Goal: Information Seeking & Learning: Learn about a topic

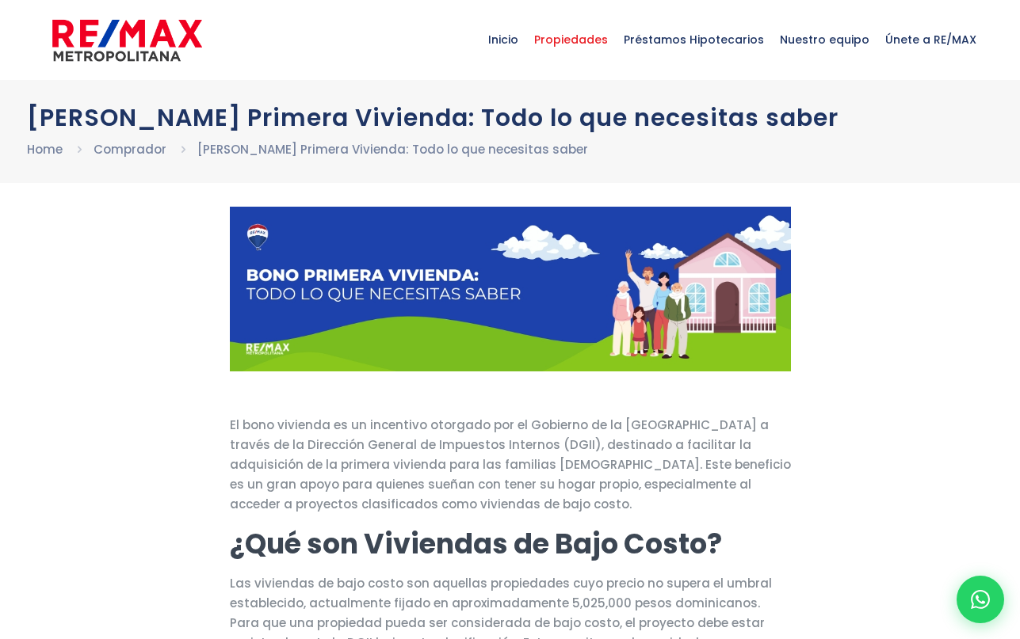
click at [589, 42] on span "Propiedades" at bounding box center [571, 40] width 90 height 48
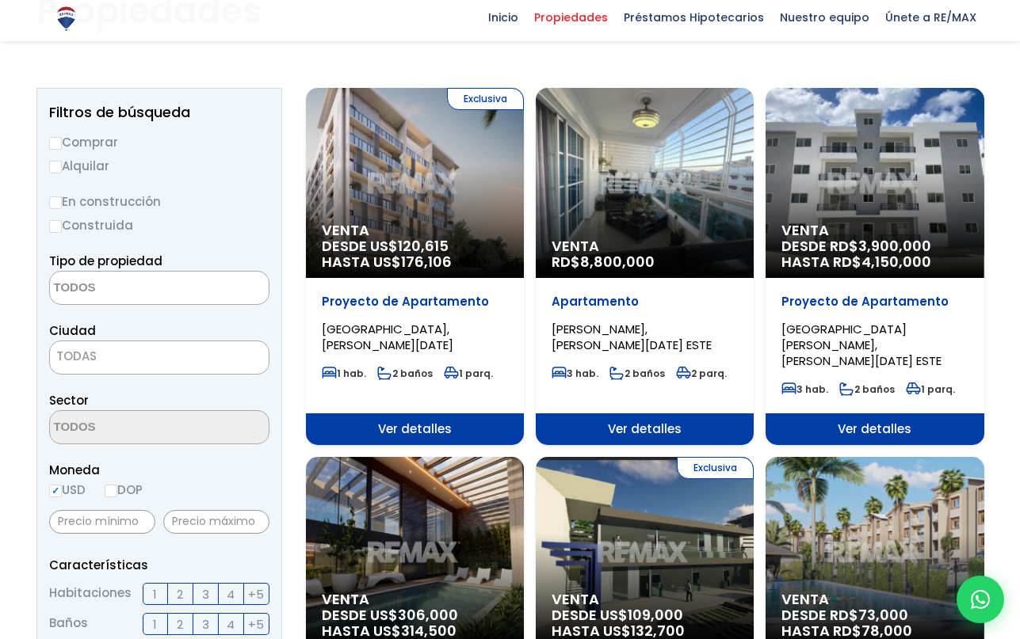
scroll to position [135, 0]
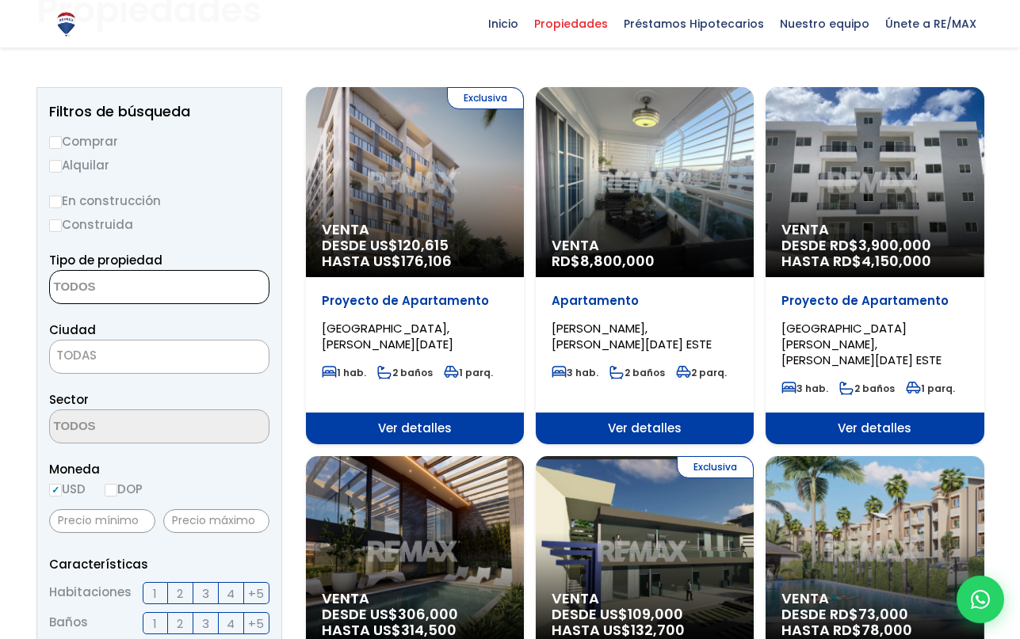
click at [103, 284] on textarea "Search" at bounding box center [127, 288] width 154 height 34
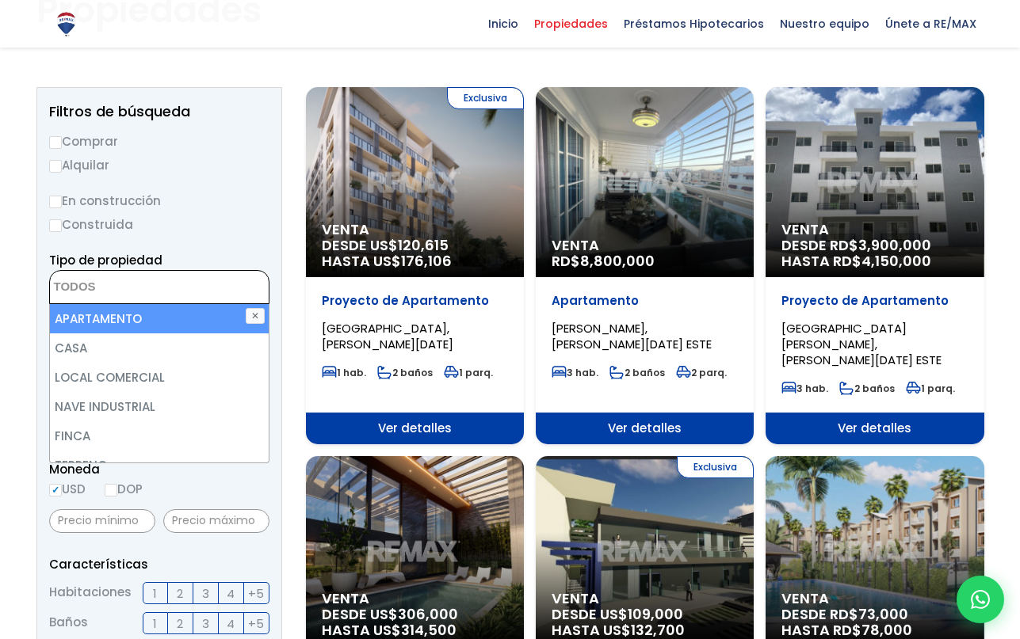
click at [99, 318] on li "APARTAMENTO" at bounding box center [159, 318] width 219 height 29
select select "apartment"
click at [201, 162] on label "Alquilar" at bounding box center [159, 165] width 220 height 20
click at [62, 162] on input "Alquilar" at bounding box center [55, 166] width 13 height 13
radio input "true"
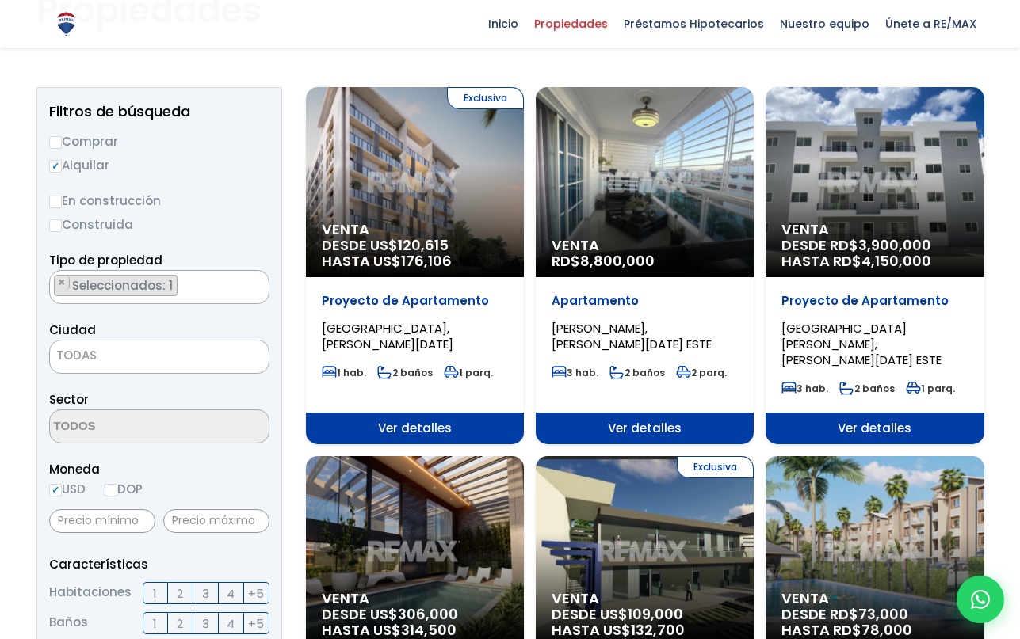
click at [55, 162] on input "Alquilar" at bounding box center [55, 166] width 13 height 13
click at [51, 163] on input "Alquilar" at bounding box center [55, 166] width 13 height 13
click at [55, 166] on input "Alquilar" at bounding box center [55, 166] width 13 height 13
click at [57, 205] on input "En construcción" at bounding box center [55, 202] width 13 height 13
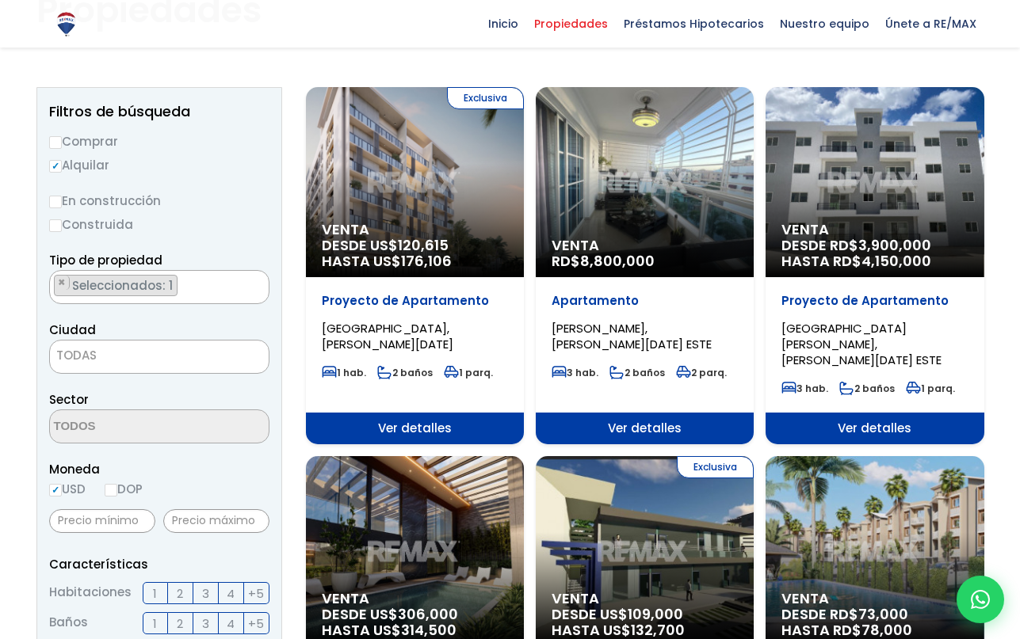
radio input "true"
click at [56, 138] on input "Comprar" at bounding box center [55, 142] width 13 height 13
radio input "true"
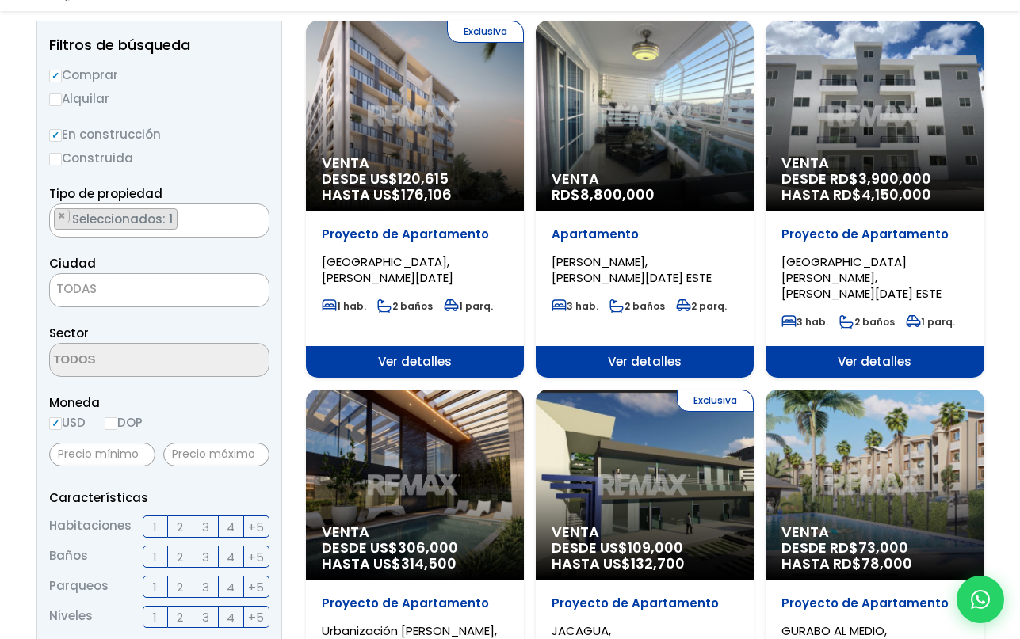
scroll to position [204, 0]
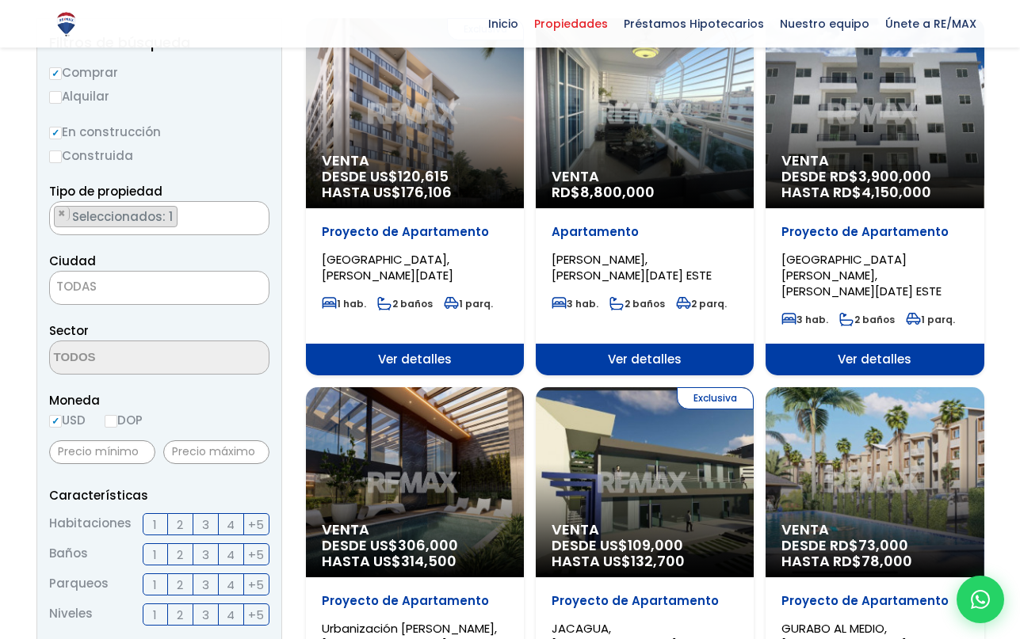
click at [119, 305] on form "Comprar Alquilar En construcción Construida Tipo de propiedad APARTAMENTO CASA …" at bounding box center [159, 571] width 220 height 1017
click at [119, 290] on span "TODAS" at bounding box center [159, 287] width 219 height 22
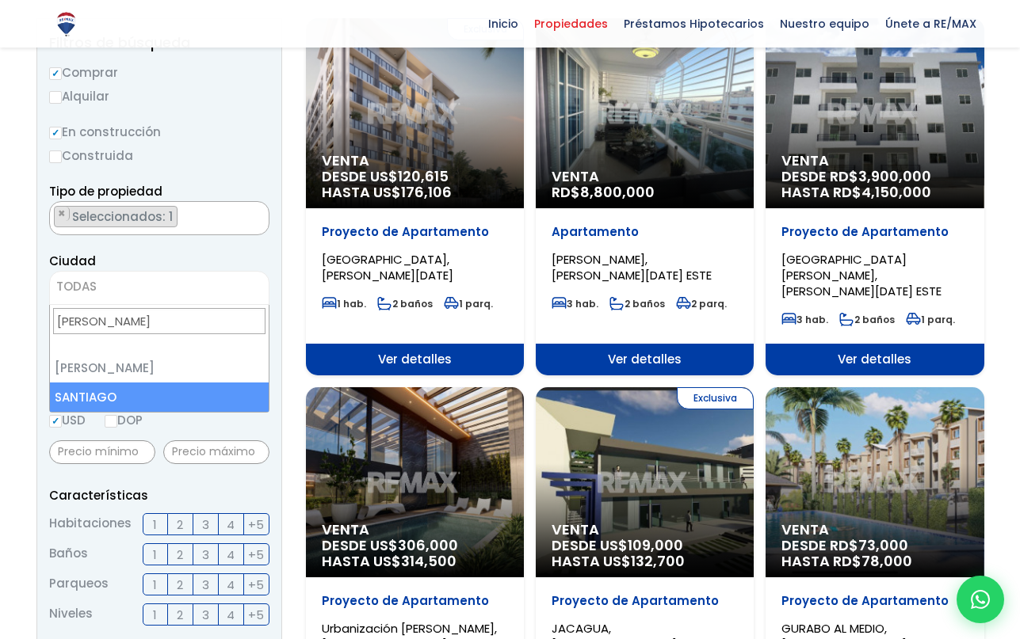
type input "santi"
select select "120"
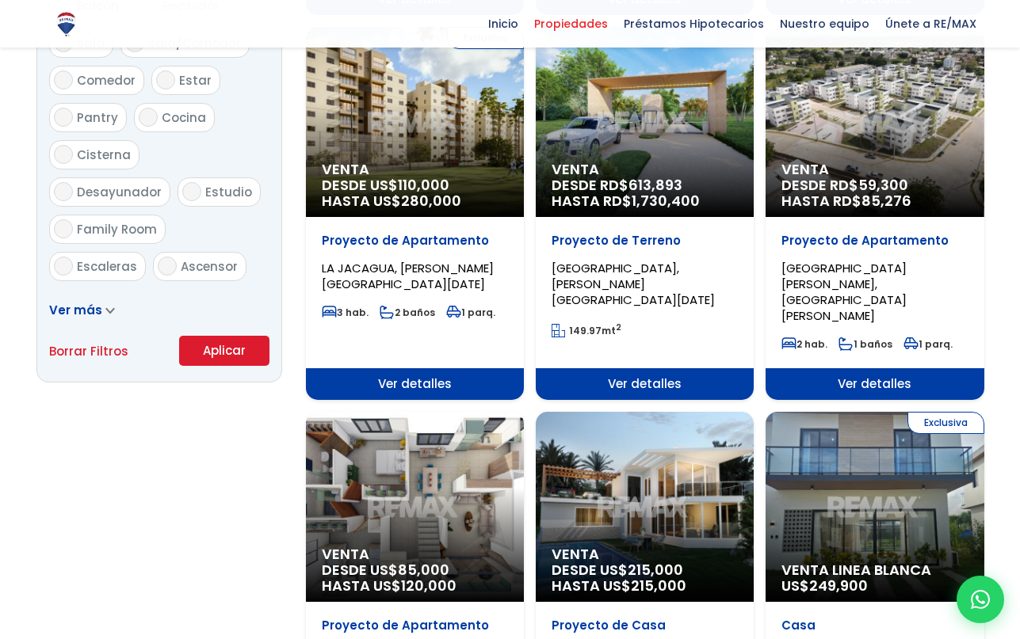
scroll to position [924, 0]
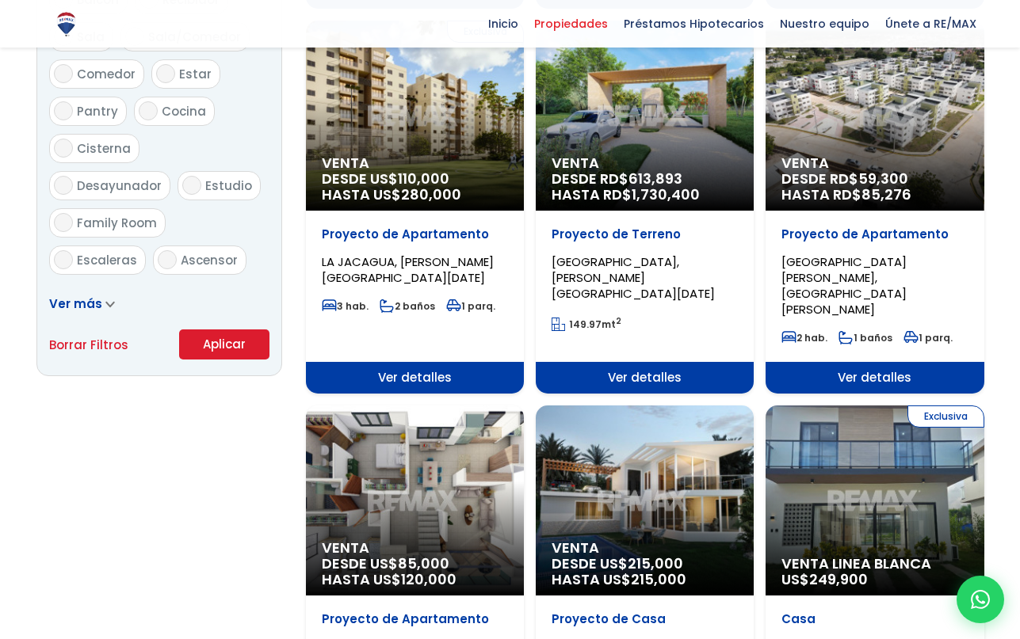
click at [199, 347] on button "Aplicar" at bounding box center [224, 345] width 90 height 30
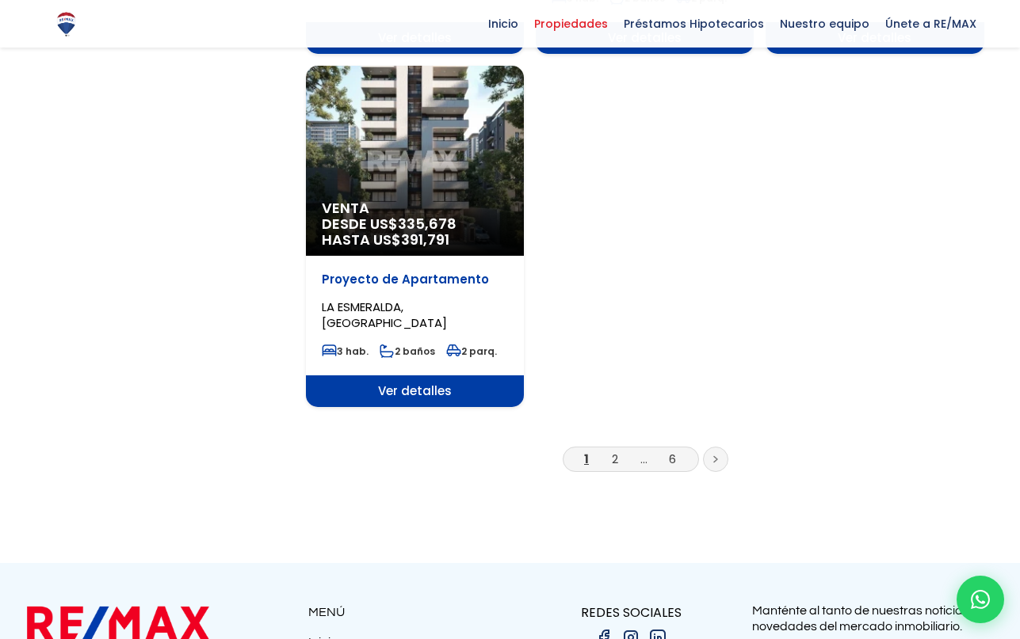
scroll to position [1972, 0]
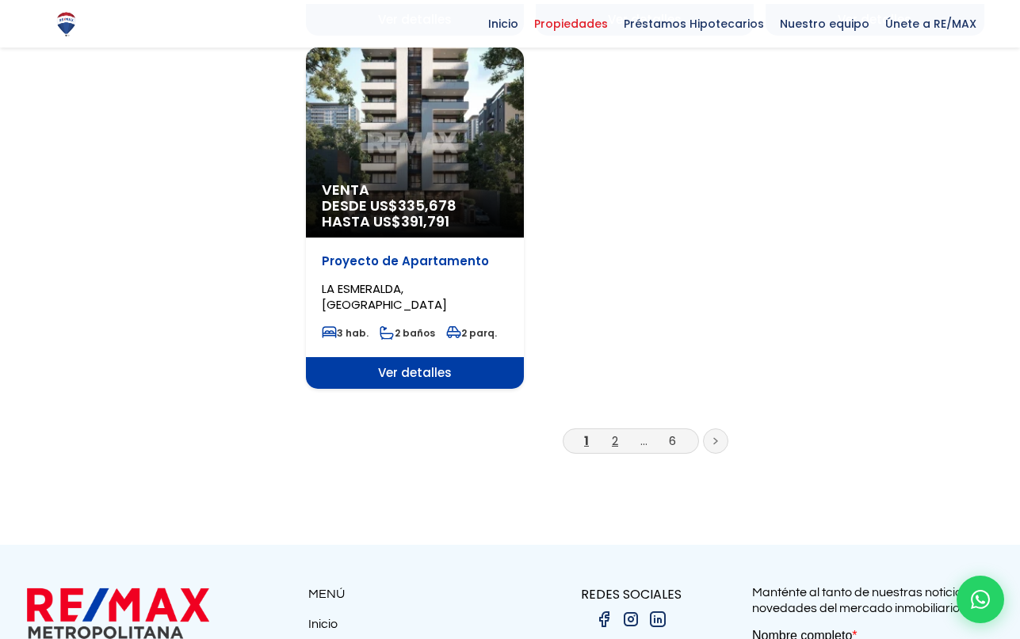
click at [616, 433] on link "2" at bounding box center [615, 441] width 6 height 17
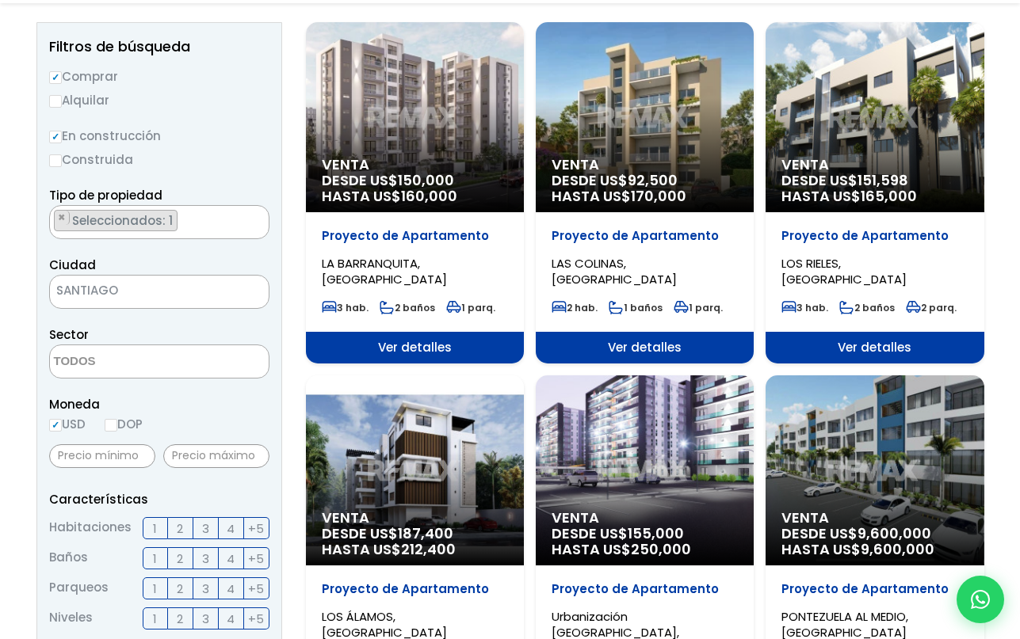
scroll to position [218, 0]
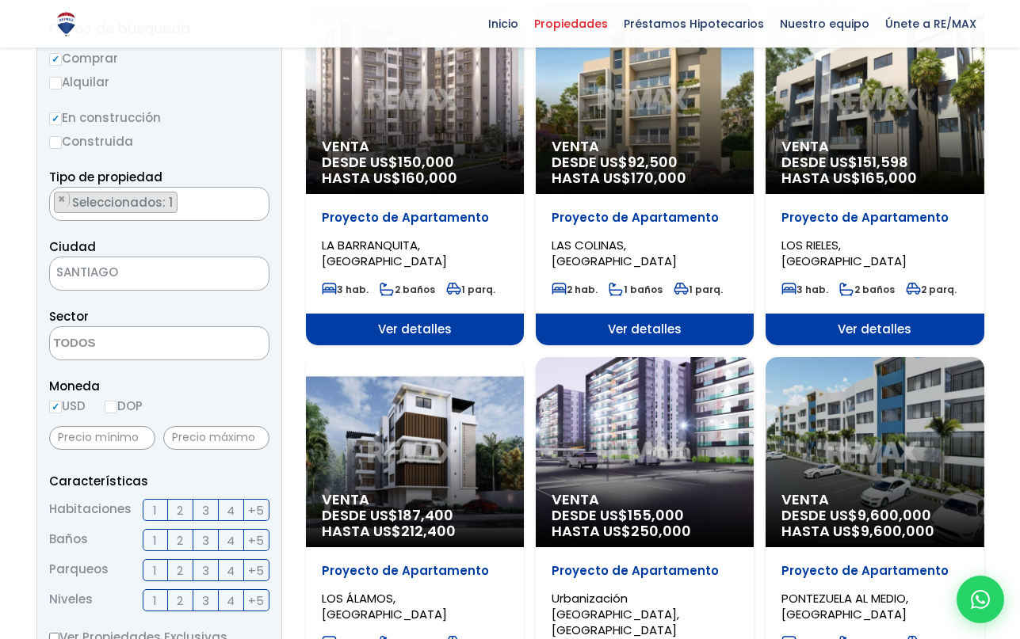
click at [665, 151] on span "Venta" at bounding box center [644, 147] width 186 height 16
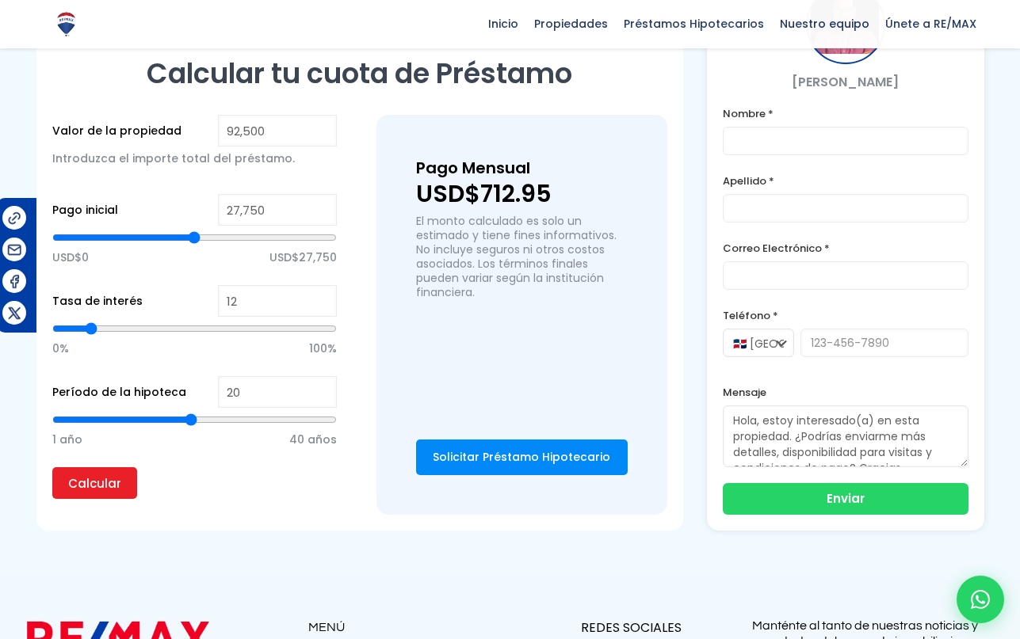
scroll to position [985, 0]
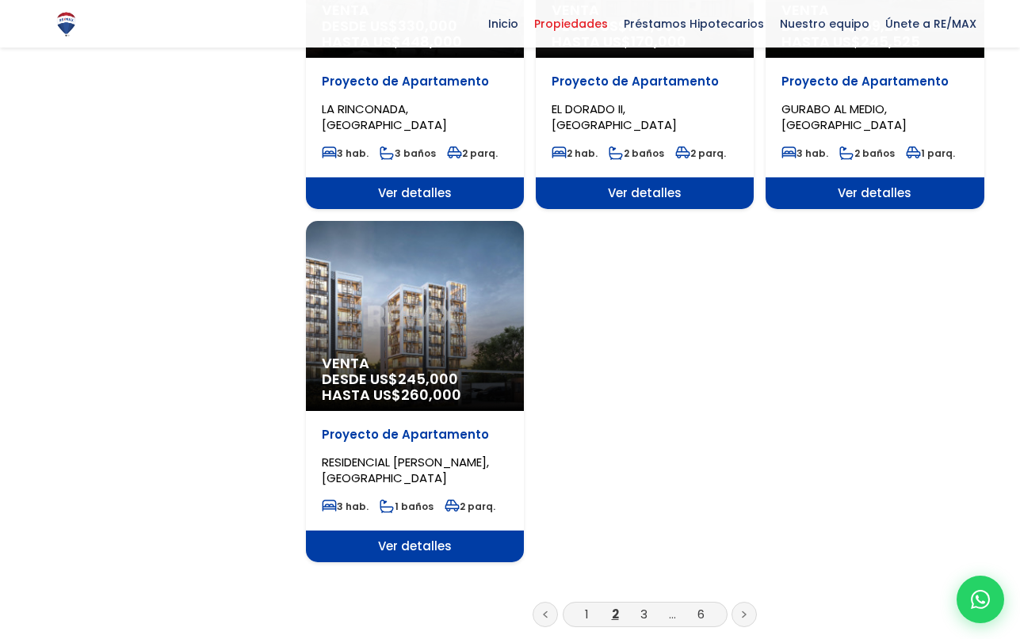
scroll to position [1801, 0]
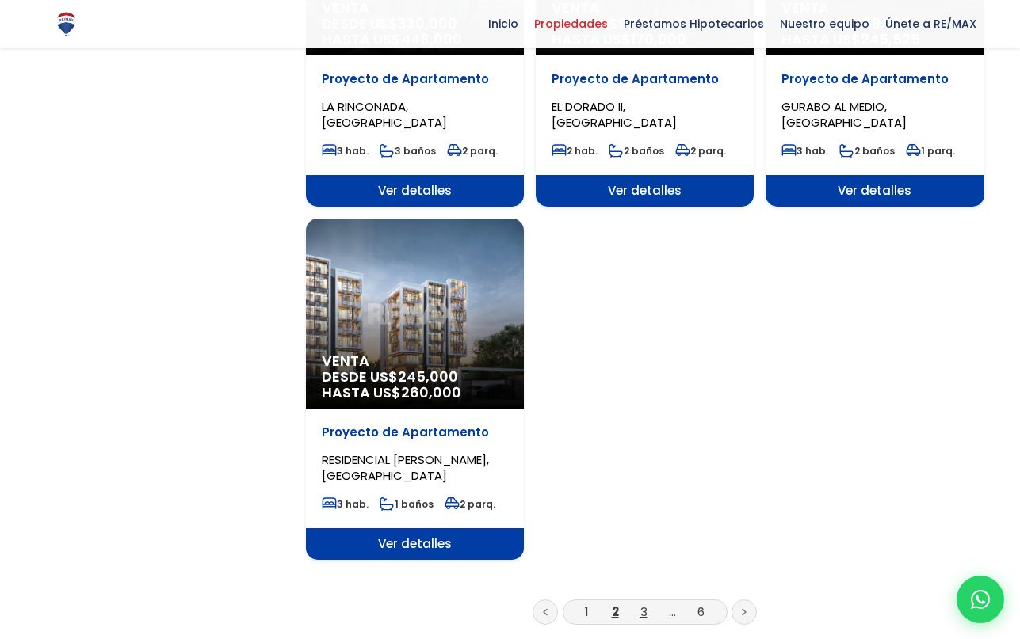
click at [644, 604] on link "3" at bounding box center [643, 612] width 7 height 17
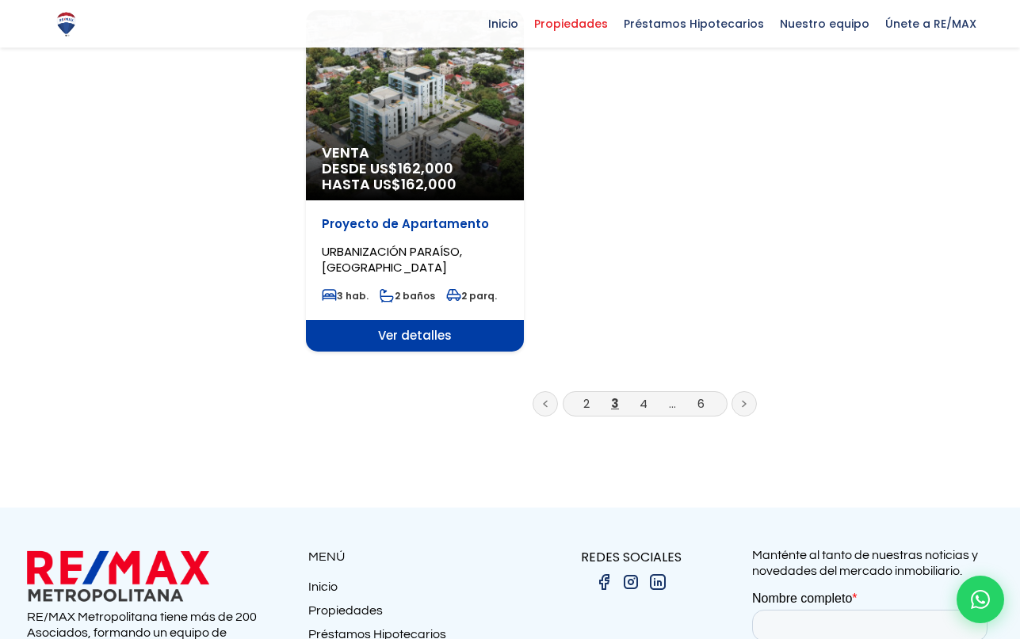
scroll to position [2055, 0]
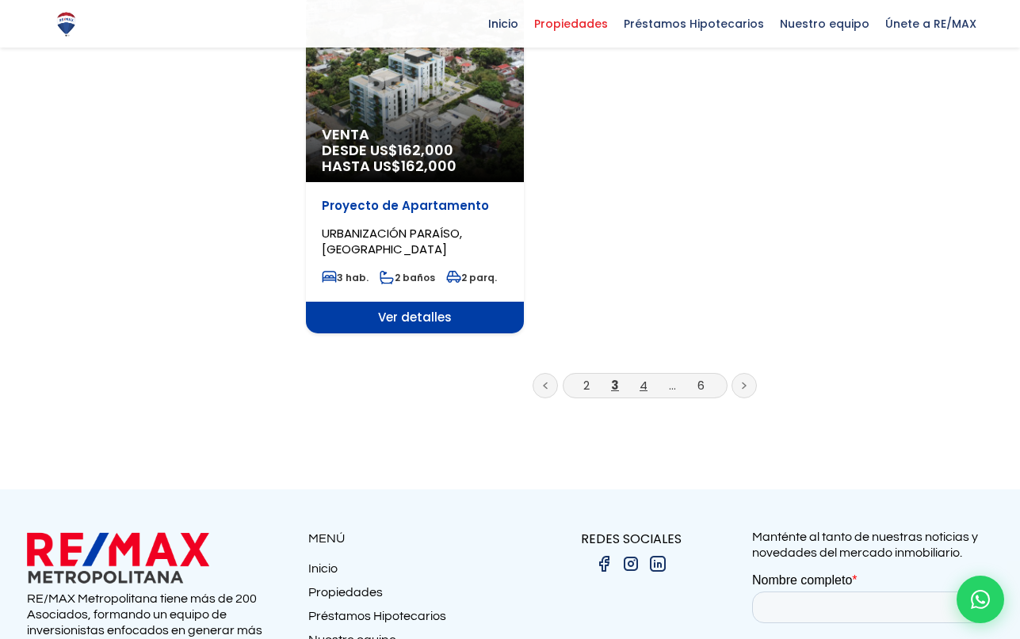
click at [639, 377] on link "4" at bounding box center [643, 385] width 8 height 17
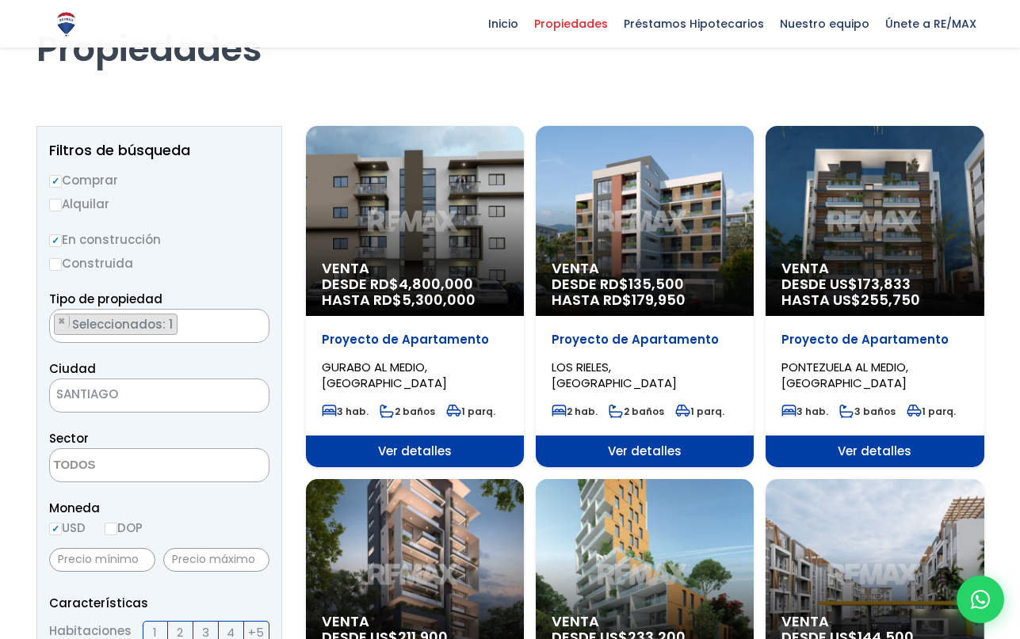
scroll to position [90, 0]
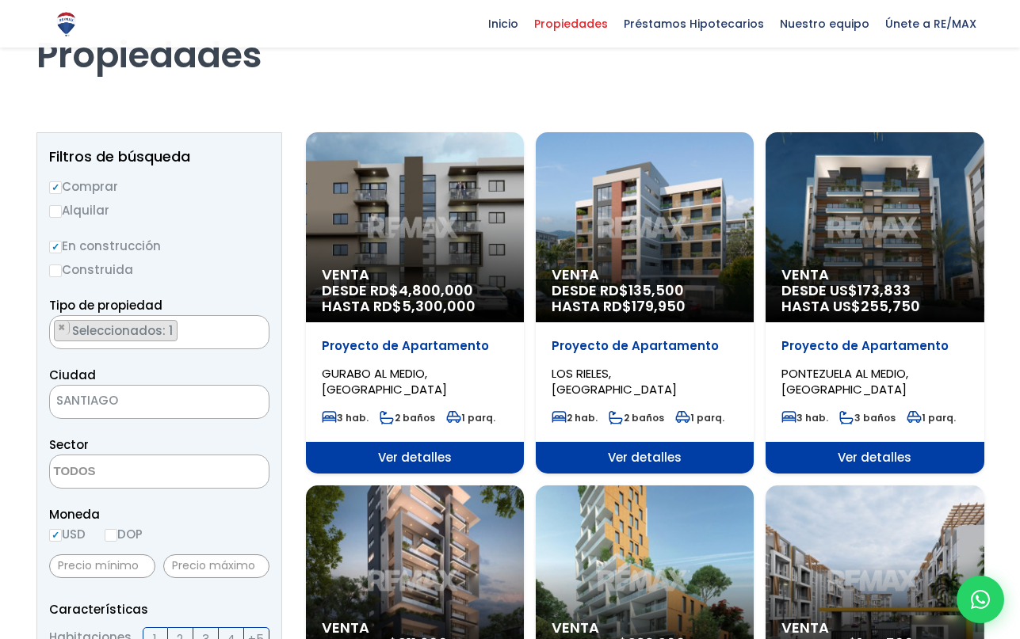
click at [421, 246] on div "Venta DESDE RD$ 4,800,000 HASTA RD$ 5,300,000" at bounding box center [415, 227] width 218 height 190
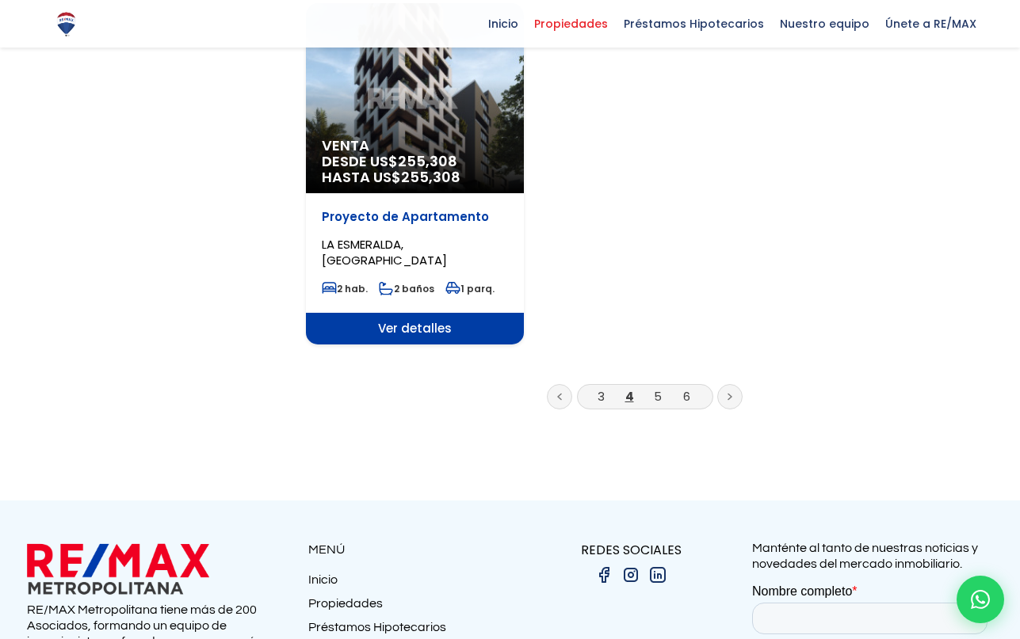
scroll to position [2033, 0]
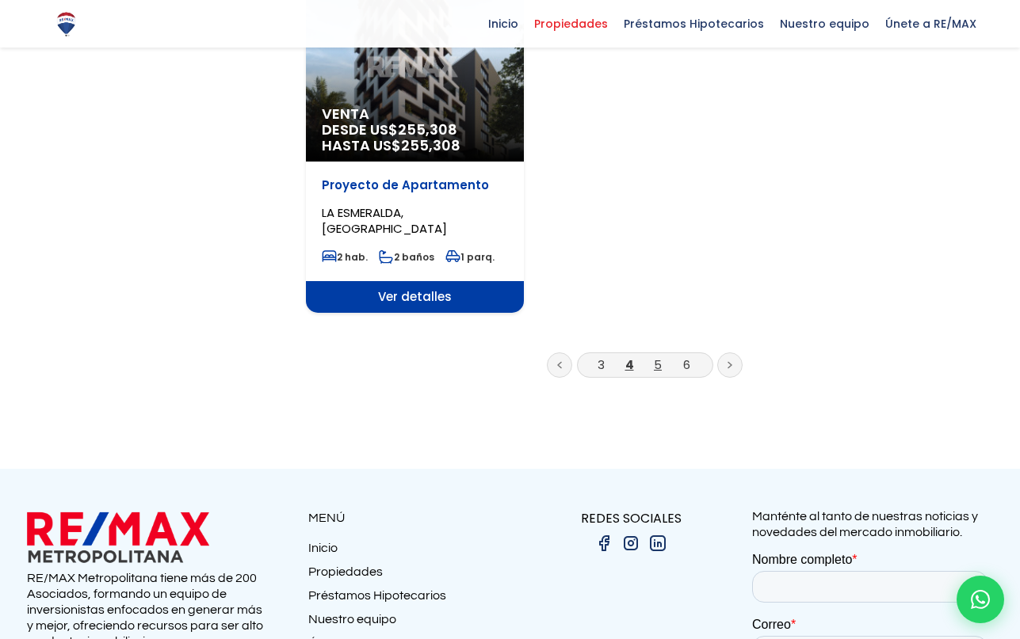
click at [656, 356] on link "5" at bounding box center [658, 364] width 8 height 17
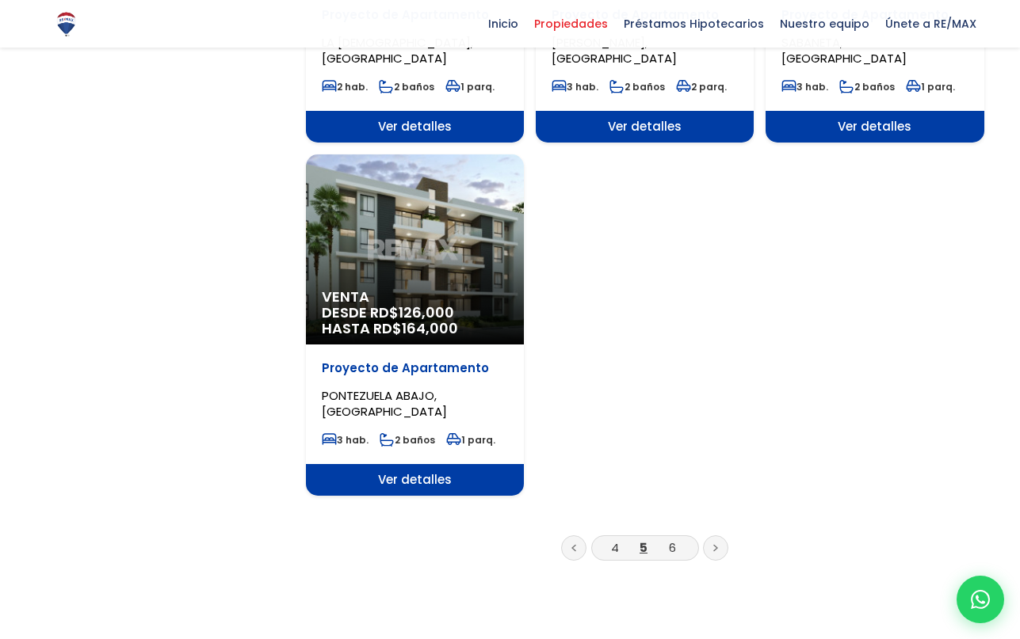
scroll to position [1884, 0]
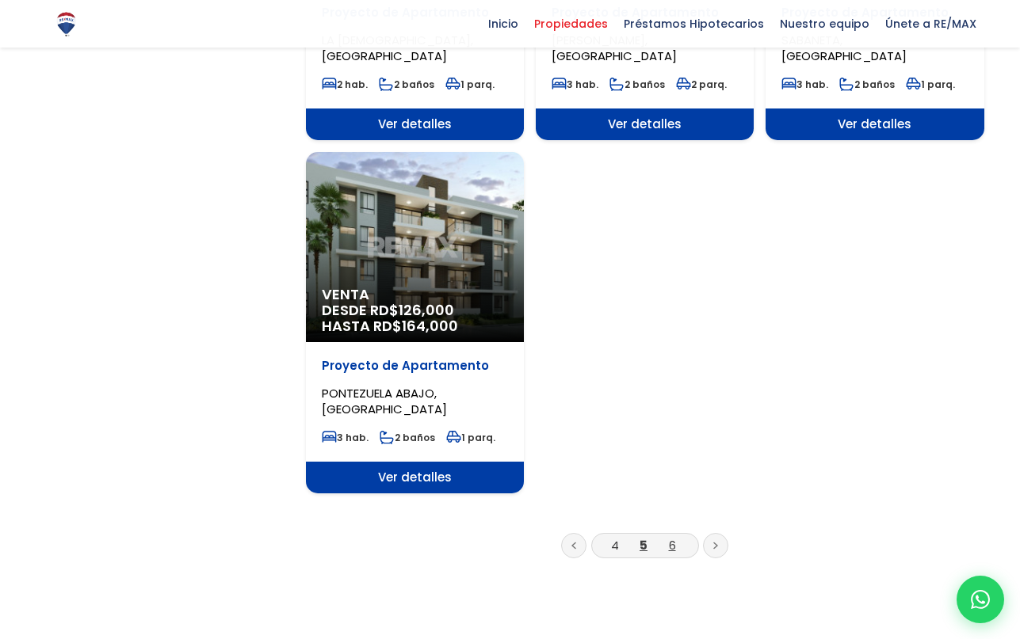
click at [672, 537] on link "6" at bounding box center [672, 545] width 7 height 17
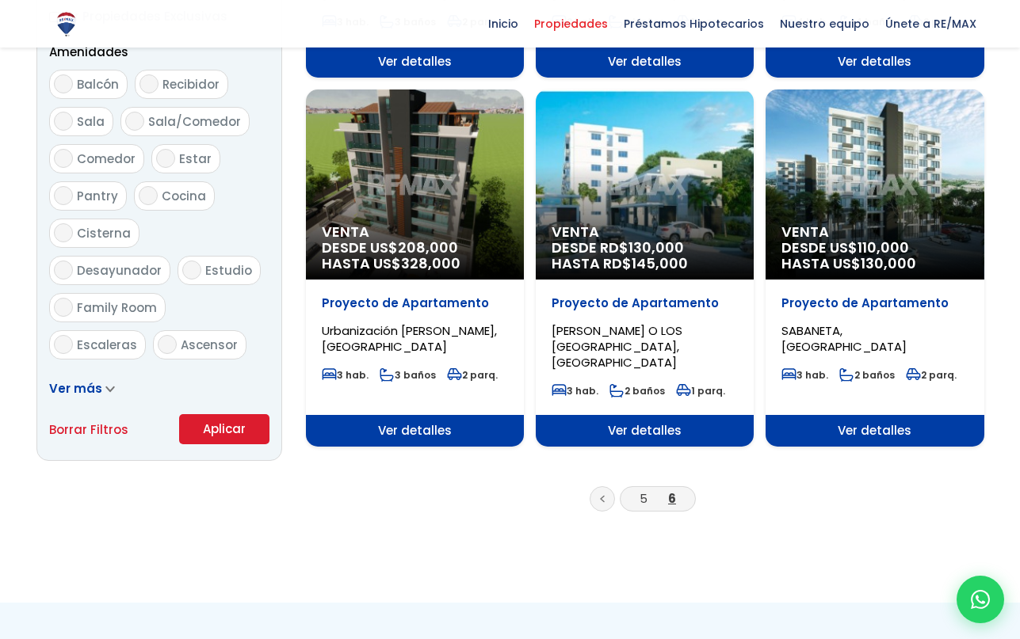
scroll to position [848, 0]
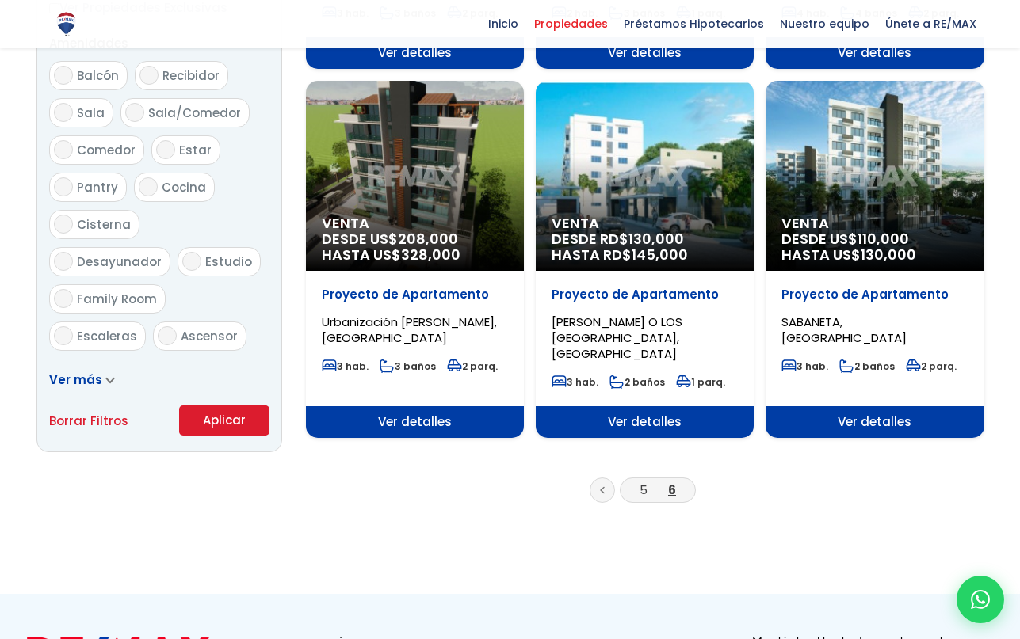
click at [596, 478] on link at bounding box center [601, 490] width 25 height 25
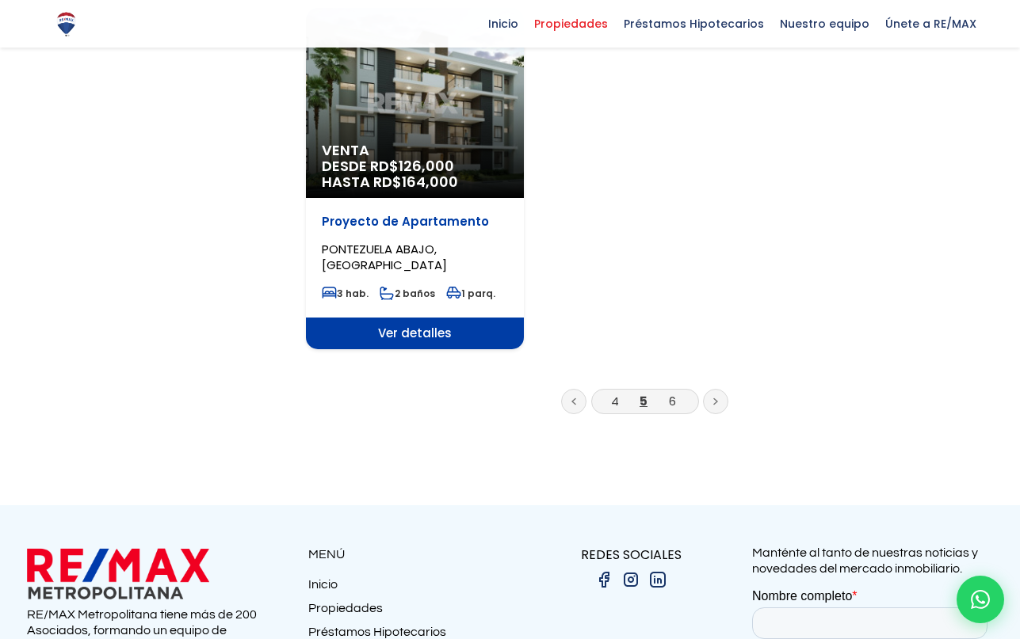
scroll to position [2041, 0]
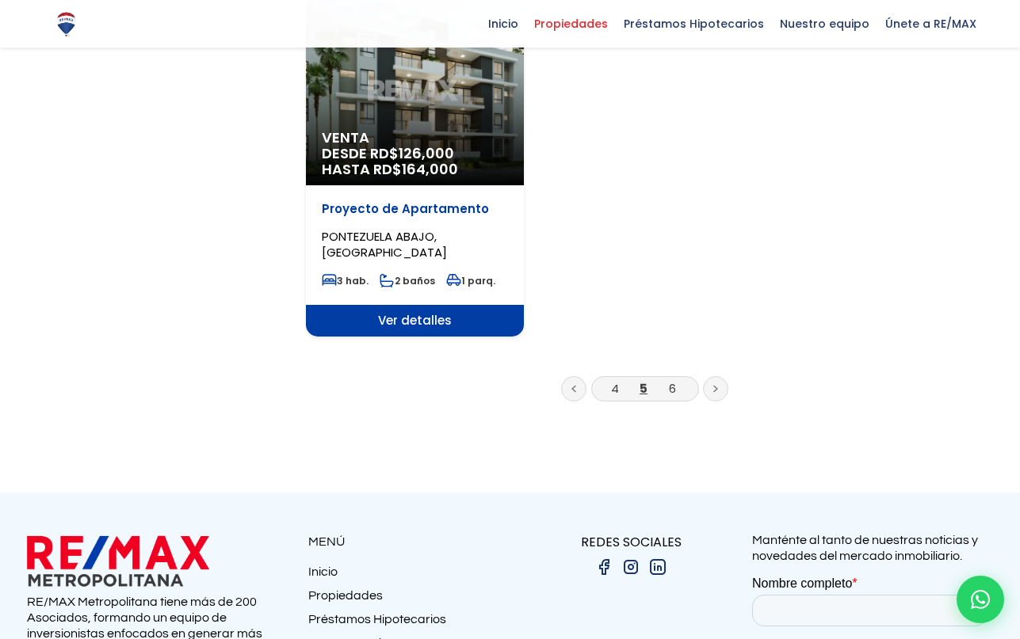
click at [575, 376] on link at bounding box center [573, 388] width 25 height 25
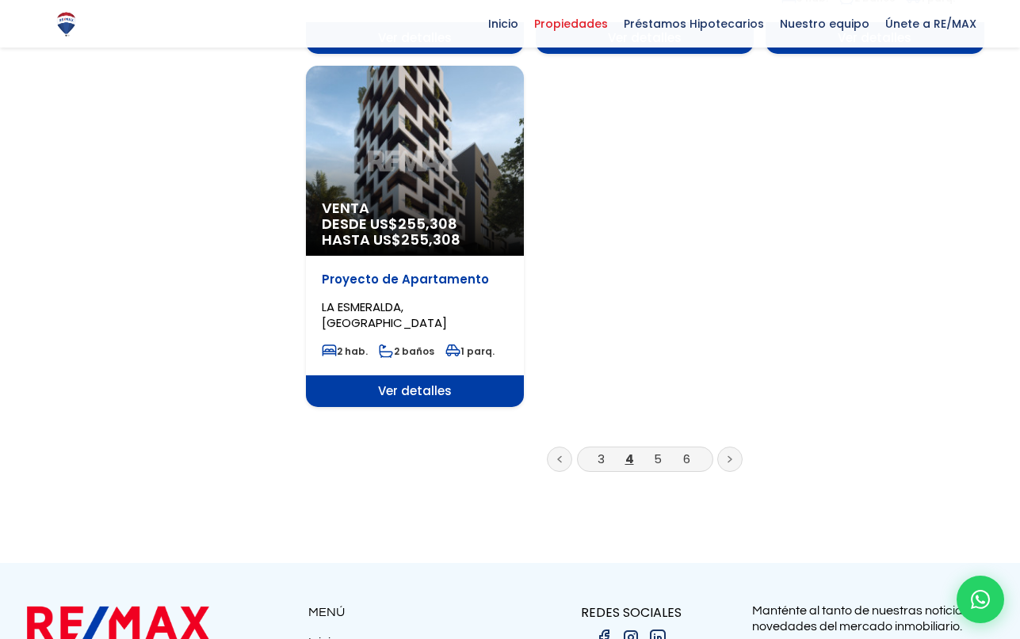
scroll to position [1947, 0]
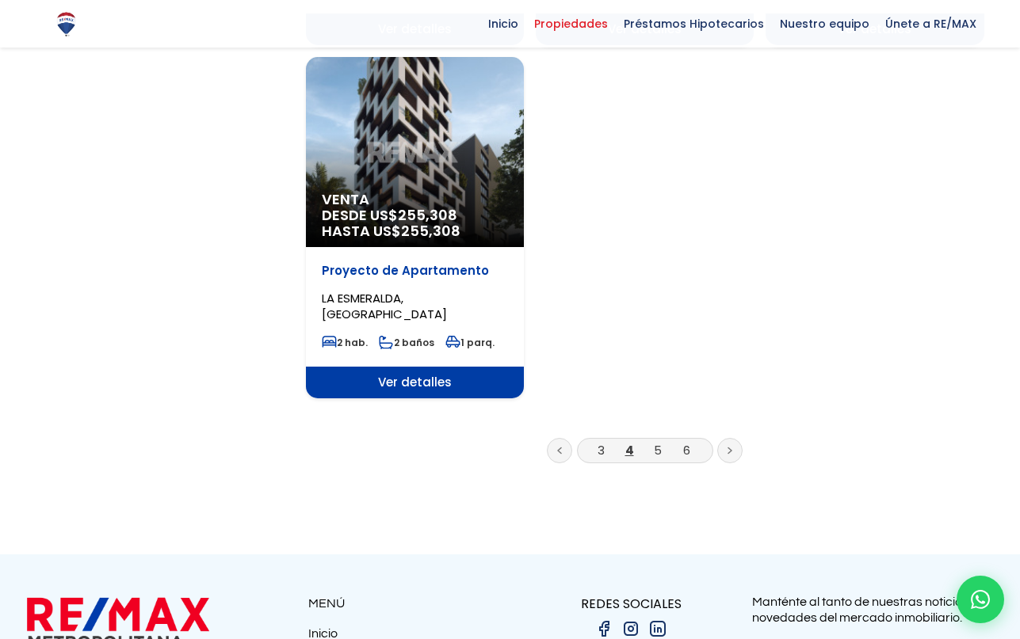
click at [558, 439] on link at bounding box center [559, 450] width 25 height 25
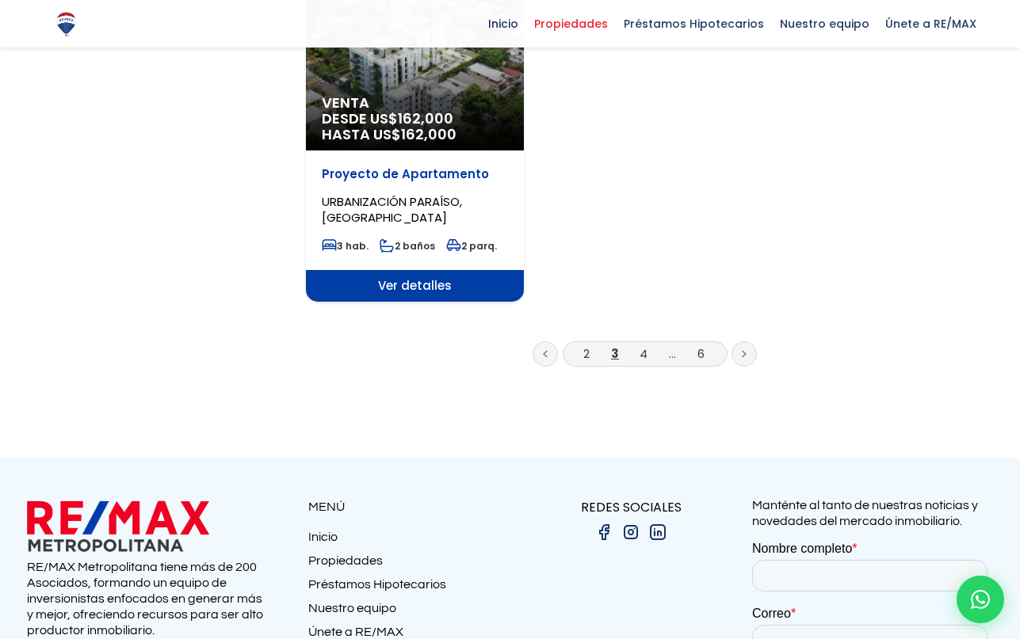
scroll to position [2091, 0]
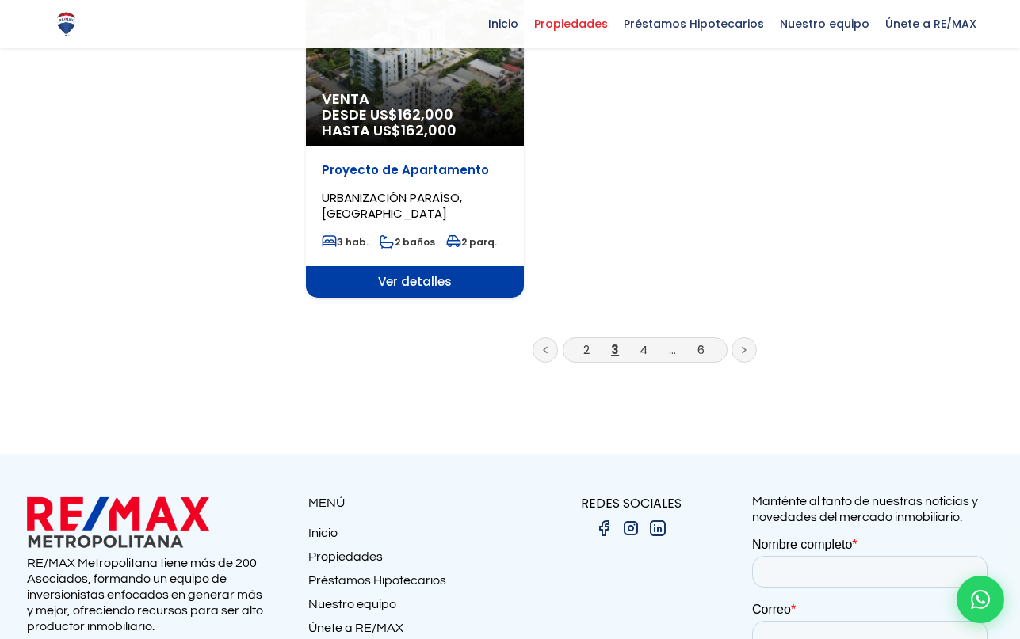
click at [548, 337] on link at bounding box center [544, 349] width 25 height 25
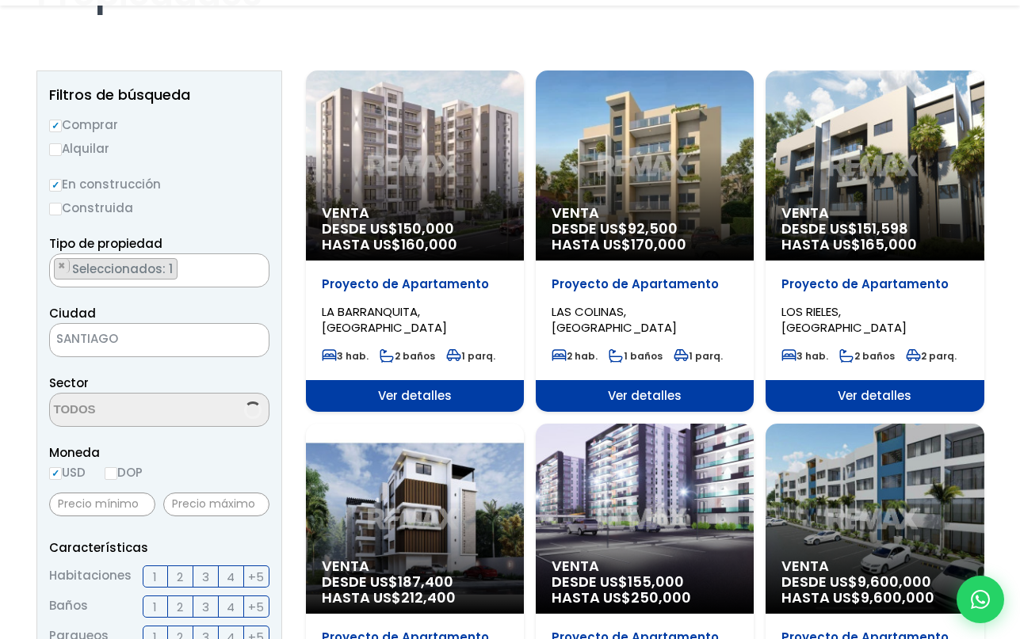
scroll to position [165, 0]
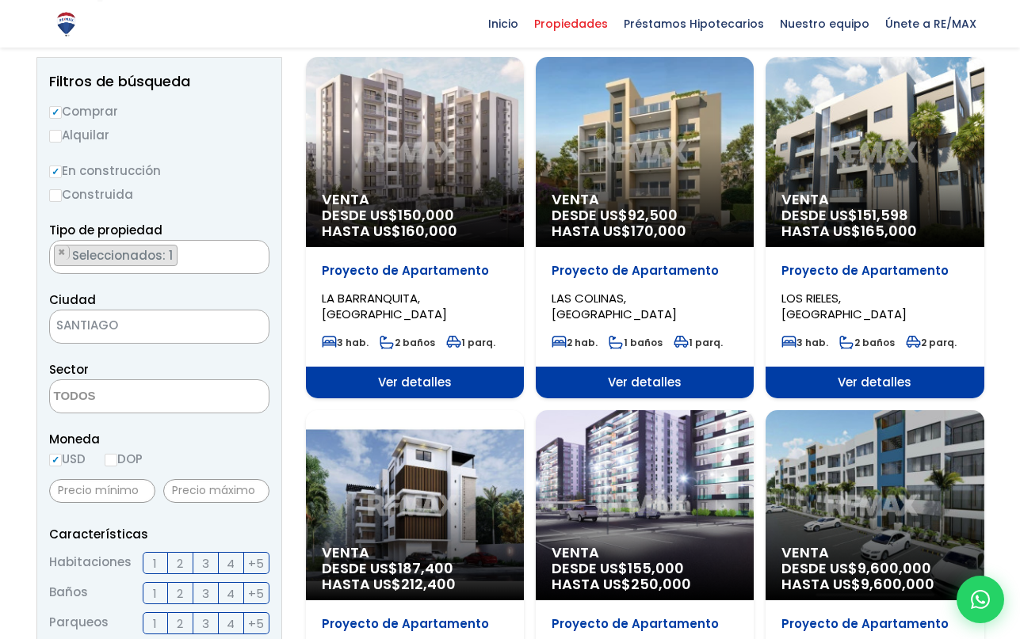
click at [641, 155] on div "Venta DESDE US$ 92,500 HASTA US$ 170,000" at bounding box center [644, 152] width 218 height 190
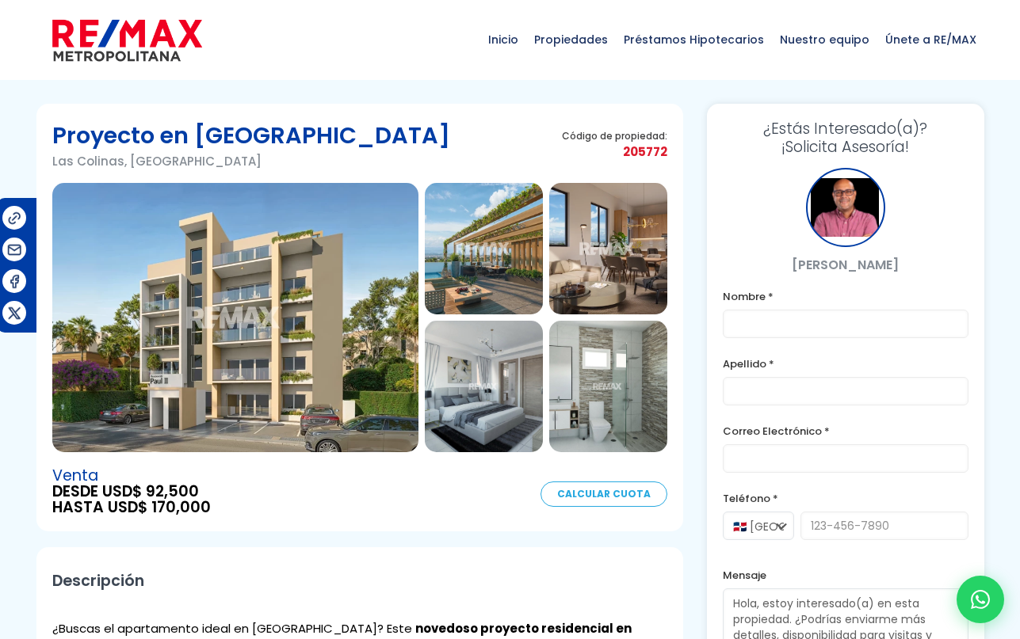
click at [248, 305] on img at bounding box center [235, 317] width 366 height 269
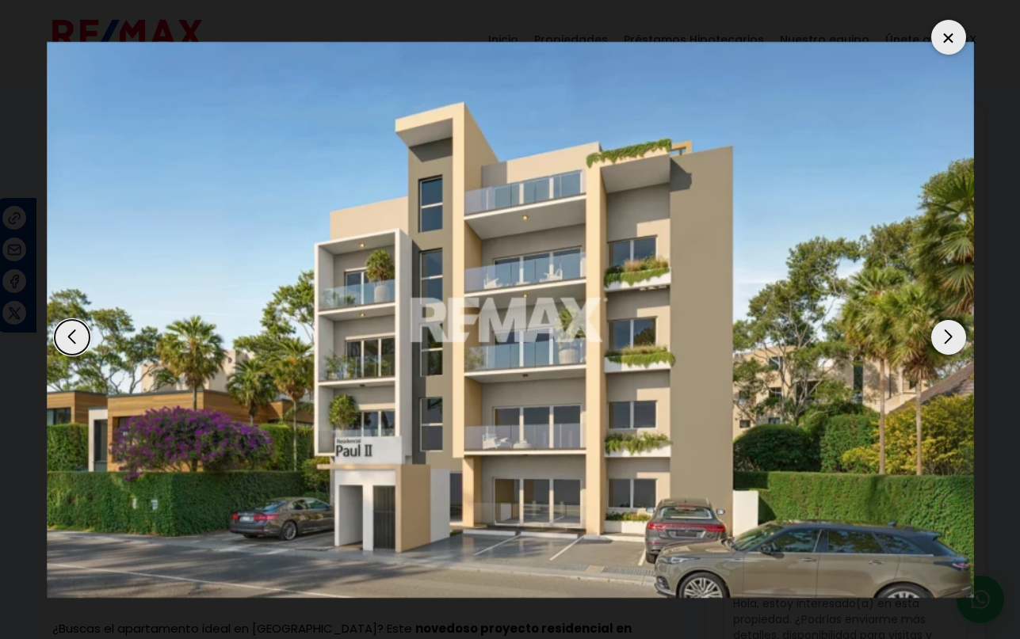
click at [954, 340] on div "Next slide" at bounding box center [948, 337] width 35 height 35
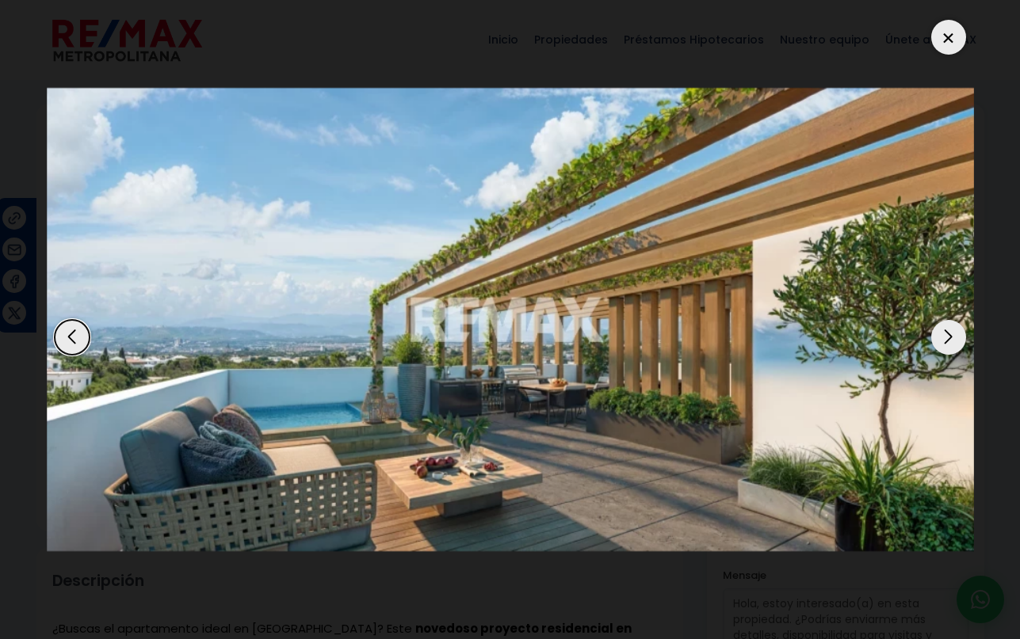
click at [954, 341] on div "Next slide" at bounding box center [948, 337] width 35 height 35
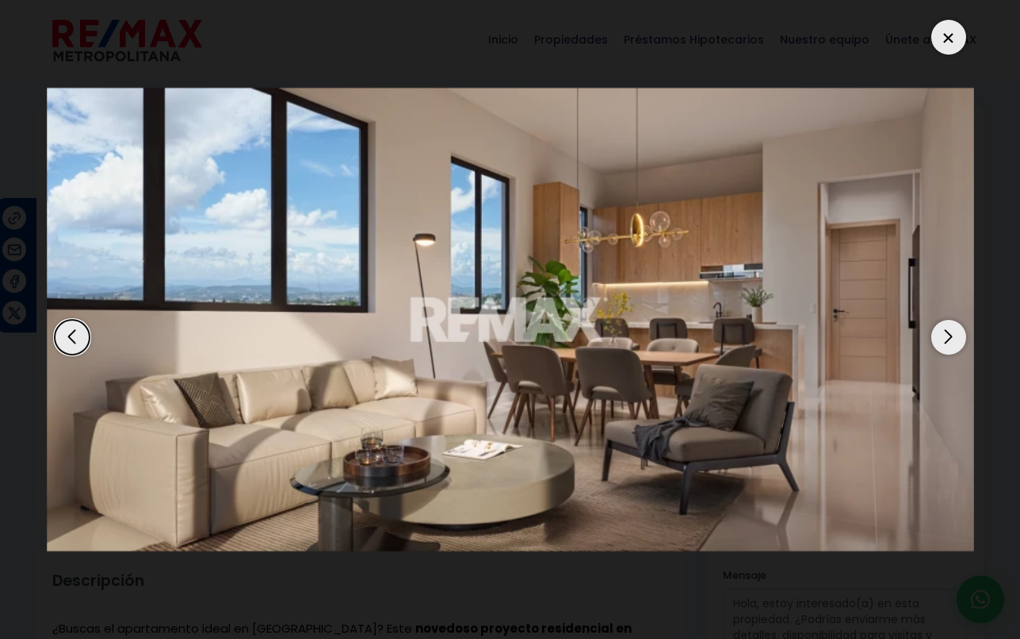
click at [954, 341] on div "Next slide" at bounding box center [948, 337] width 35 height 35
